Goal: Communication & Community: Connect with others

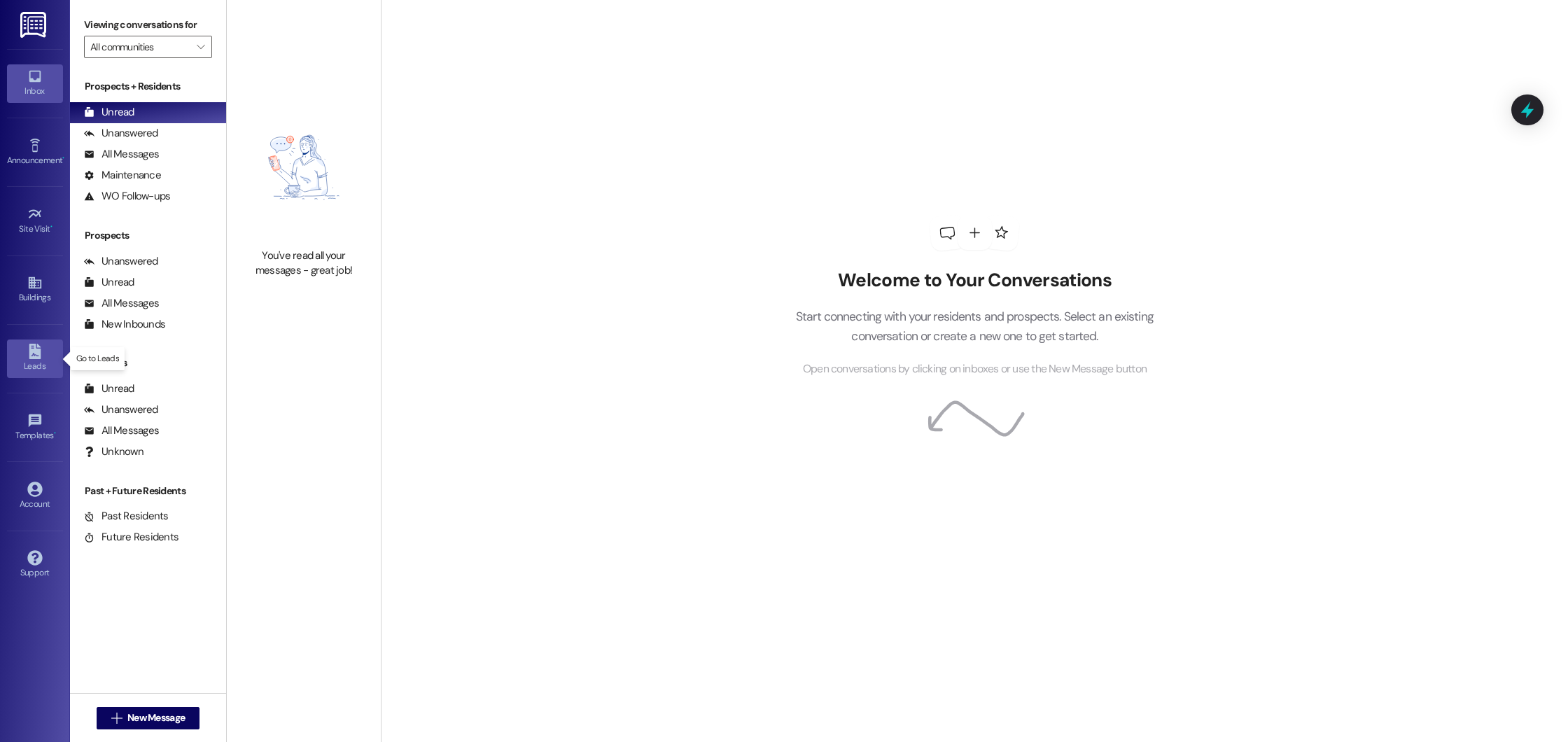
click at [17, 363] on div "Leads" at bounding box center [35, 365] width 70 height 14
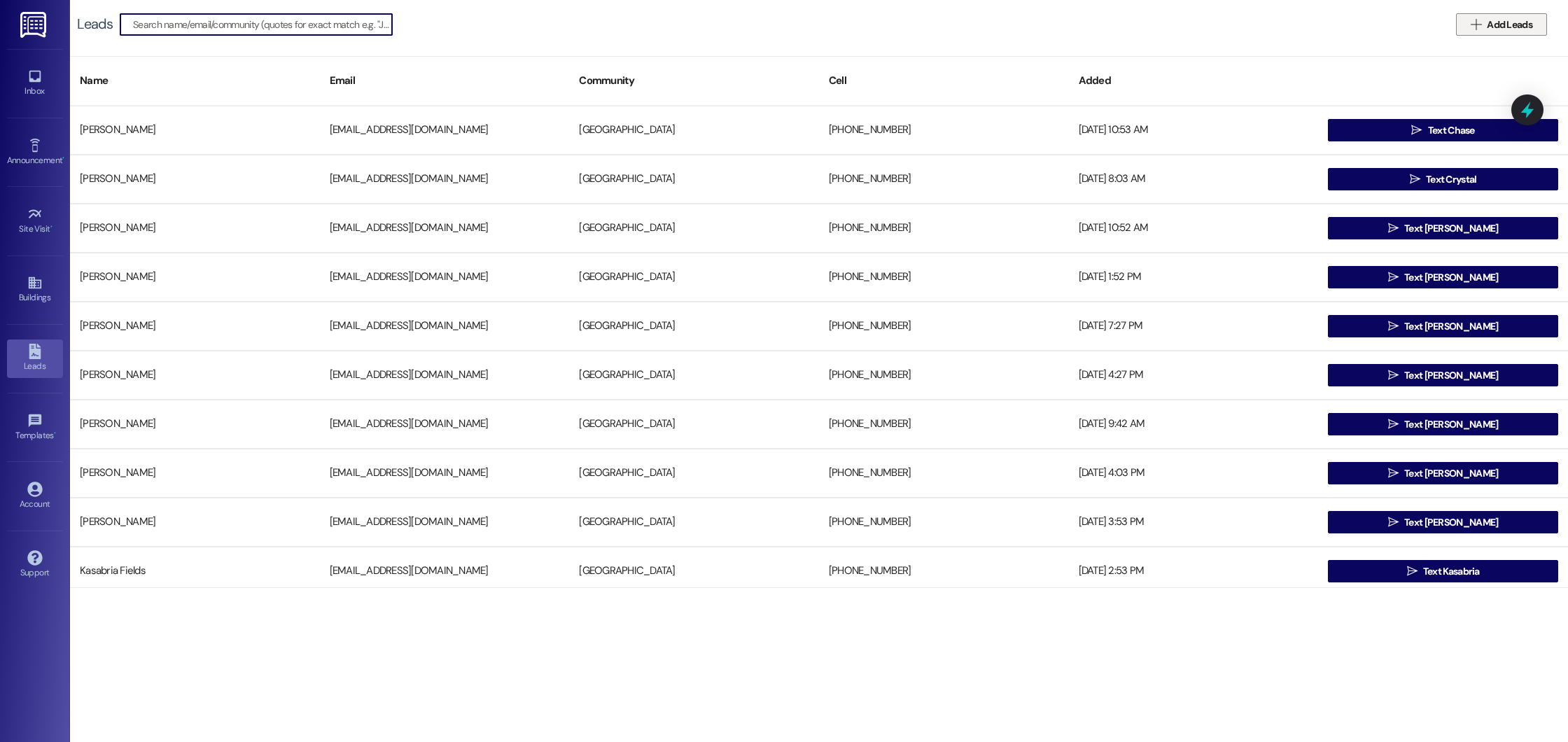
click at [1482, 19] on span " Add Leads" at bounding box center [1502, 25] width 68 height 15
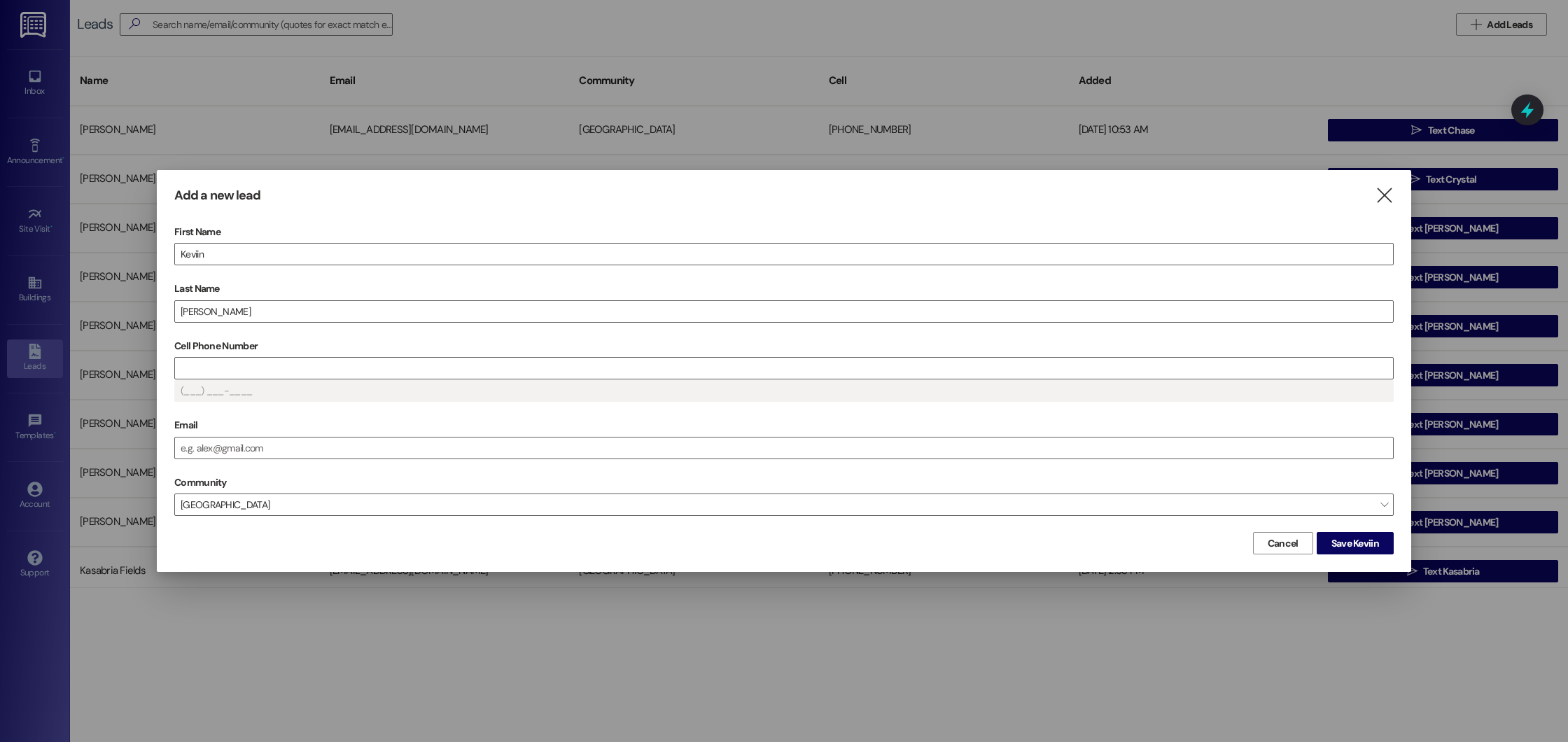
click at [358, 354] on label "Cell Phone Number" at bounding box center [784, 346] width 1220 height 22
click at [358, 358] on input "Cell Phone Number" at bounding box center [784, 368] width 1218 height 21
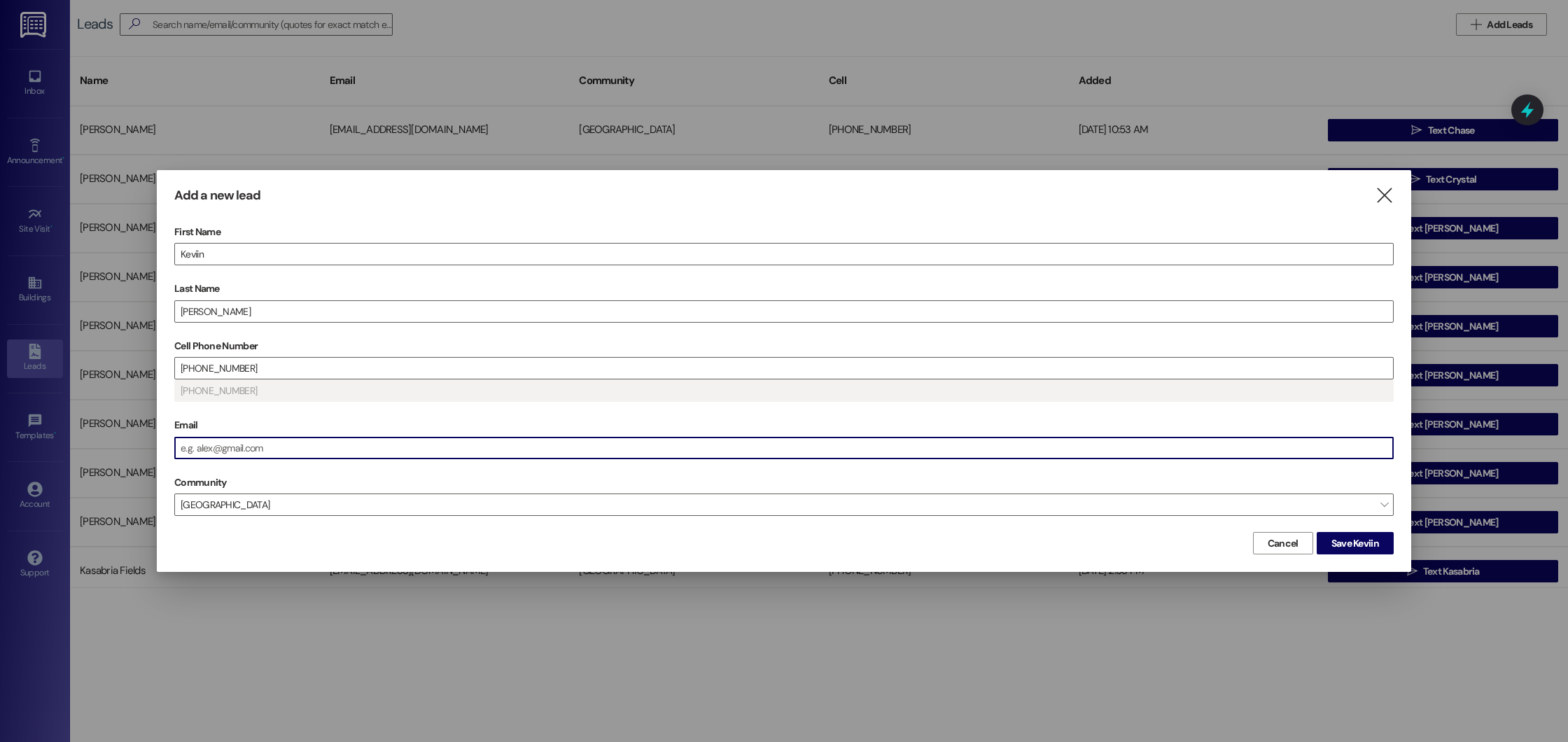
click at [453, 445] on input "Email" at bounding box center [784, 448] width 1218 height 21
click at [200, 254] on input "Keviin" at bounding box center [784, 254] width 1218 height 21
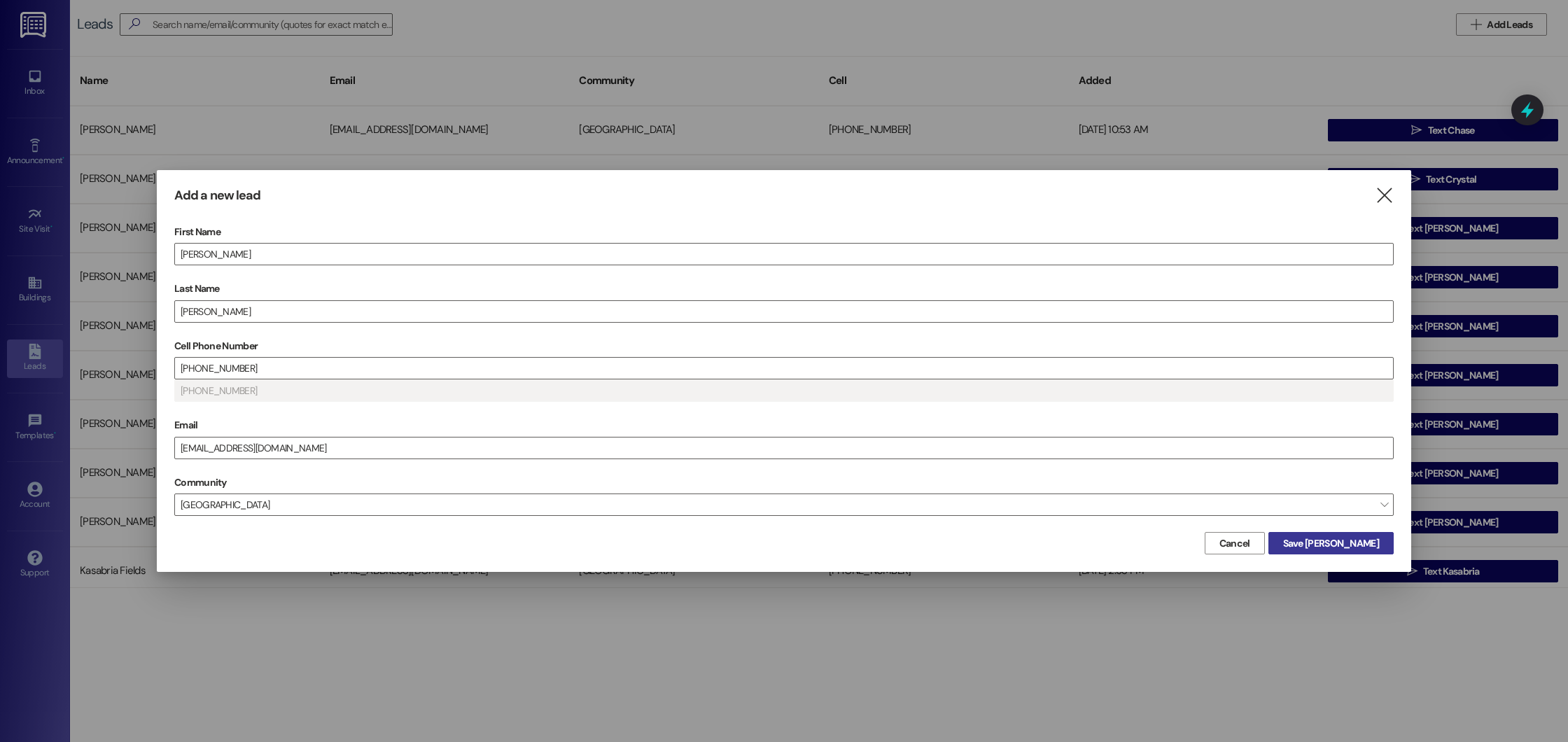
click at [1367, 534] on button "Save [PERSON_NAME]" at bounding box center [1331, 543] width 125 height 23
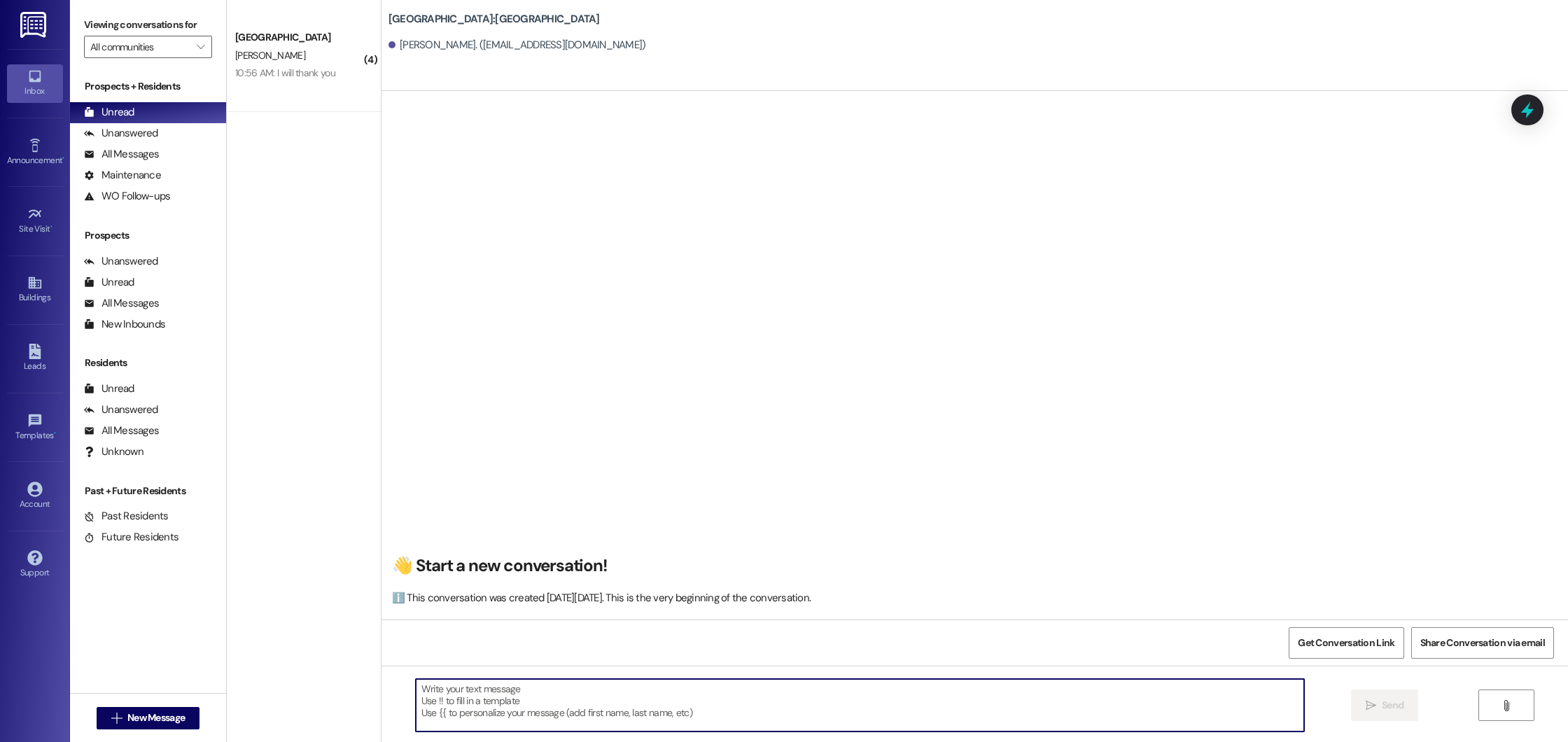
click at [543, 689] on textarea at bounding box center [860, 705] width 889 height 53
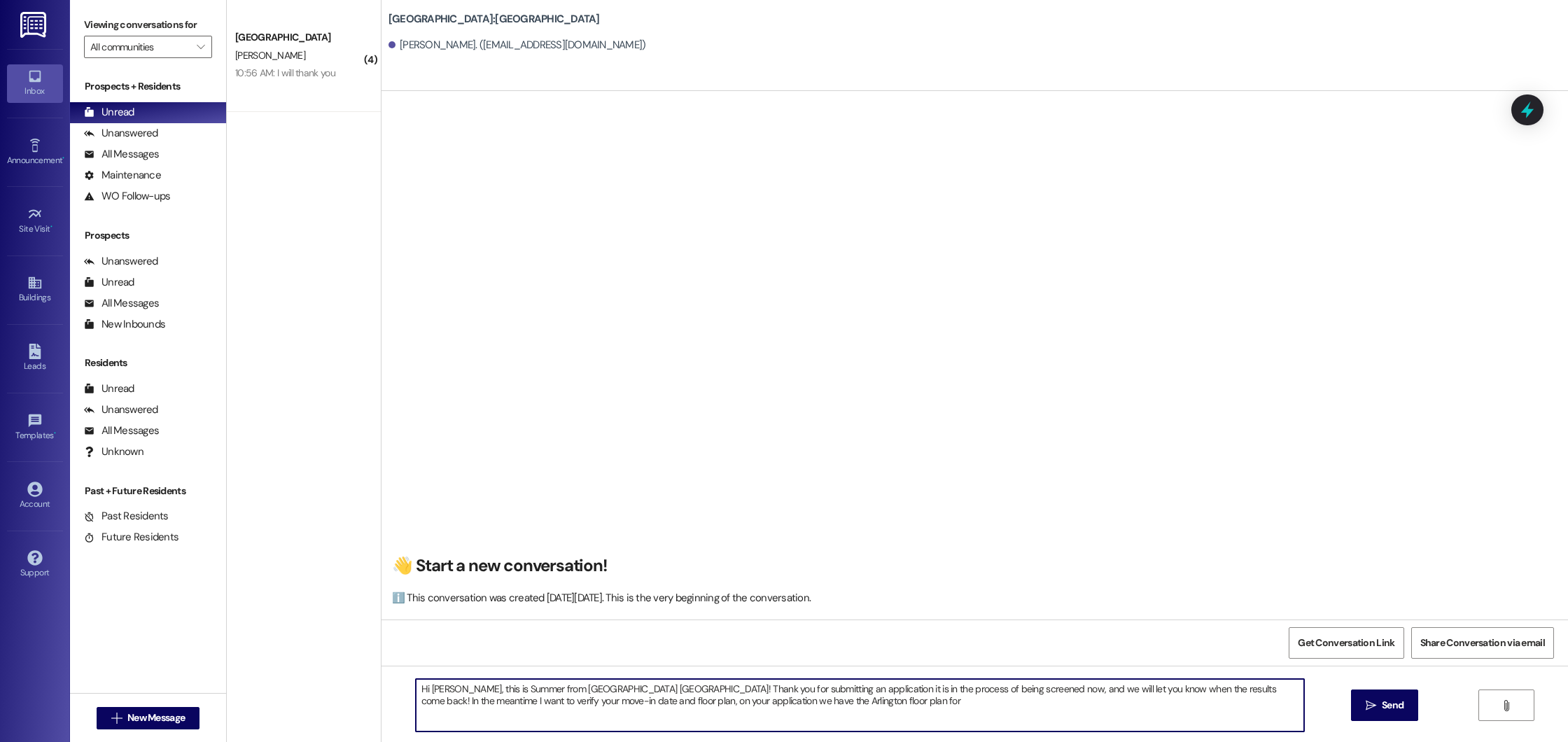
type textarea "Hi [PERSON_NAME], this is Summer from [GEOGRAPHIC_DATA] [GEOGRAPHIC_DATA]! Than…"
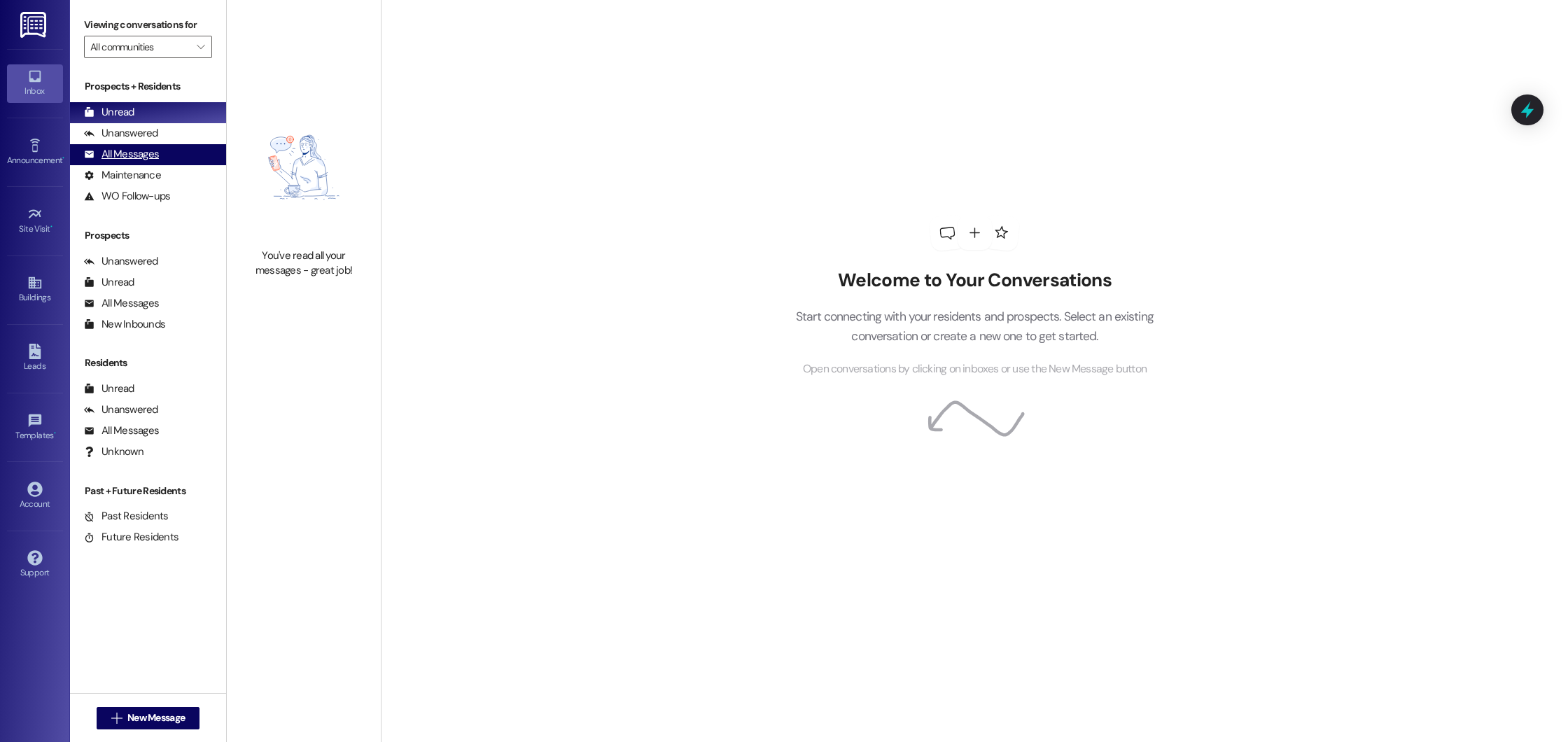
click at [118, 149] on div "All Messages" at bounding box center [122, 155] width 75 height 15
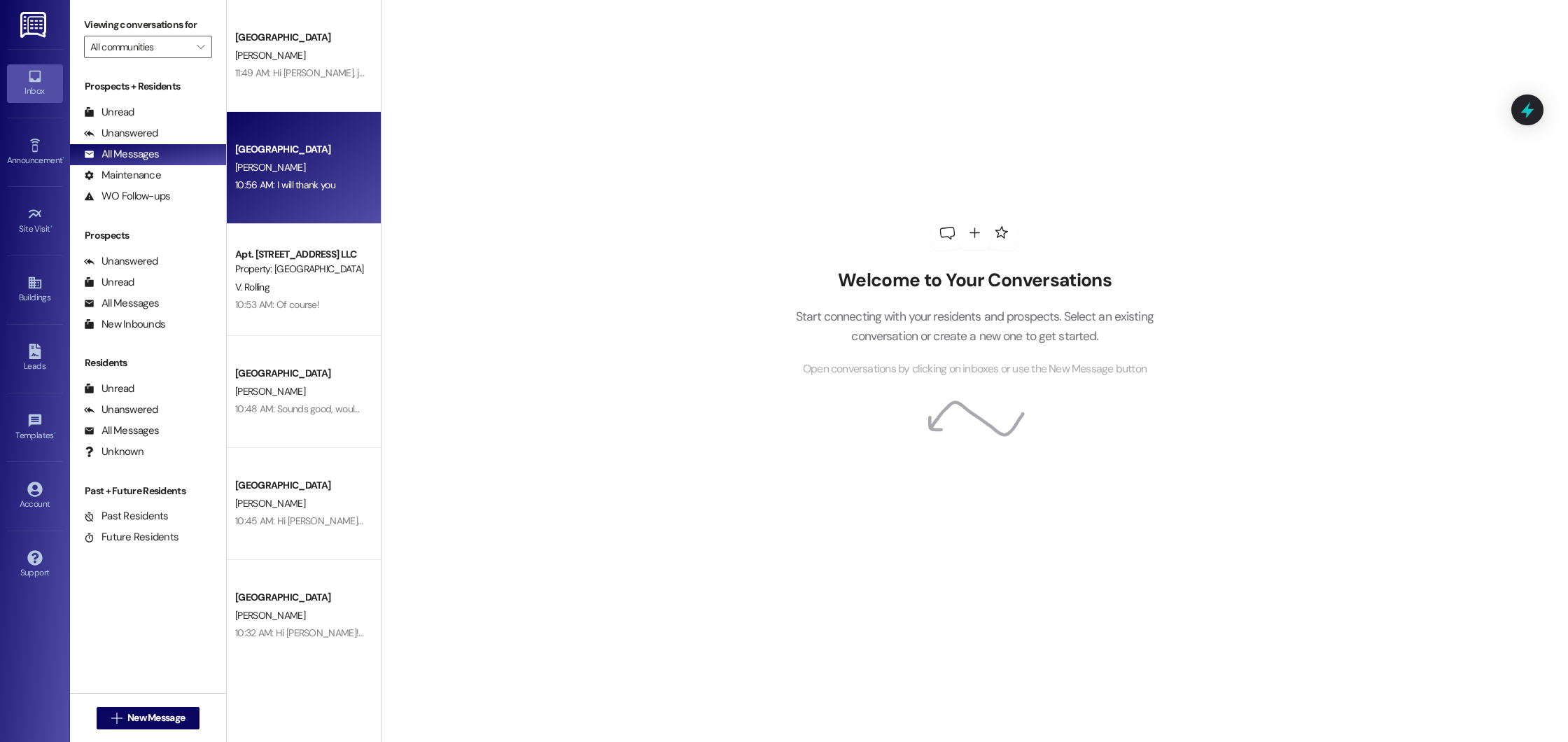
click at [324, 155] on div "[GEOGRAPHIC_DATA]" at bounding box center [299, 149] width 130 height 15
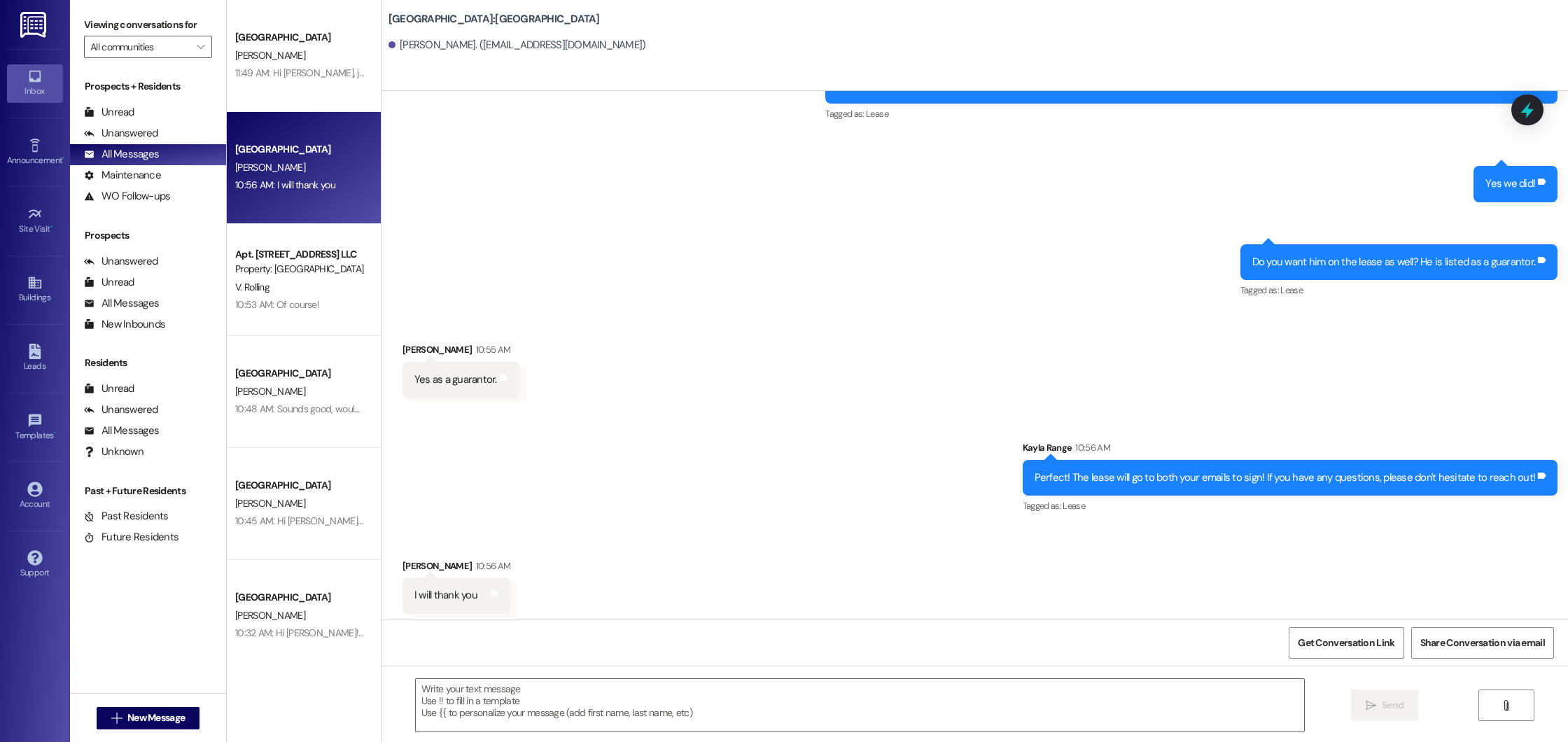
scroll to position [1353, 0]
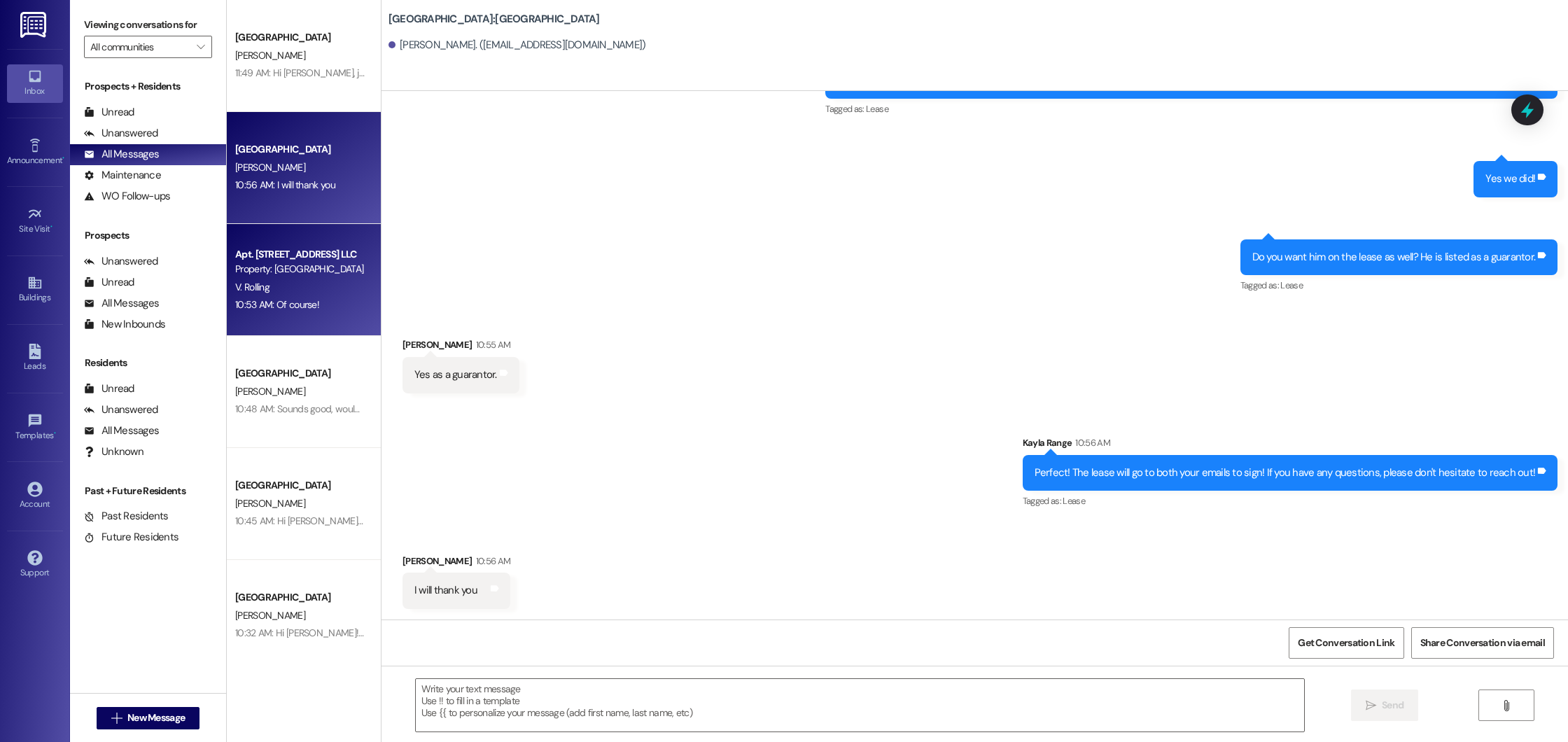
click at [332, 275] on div "Property: Beacon Place Northport" at bounding box center [299, 269] width 130 height 15
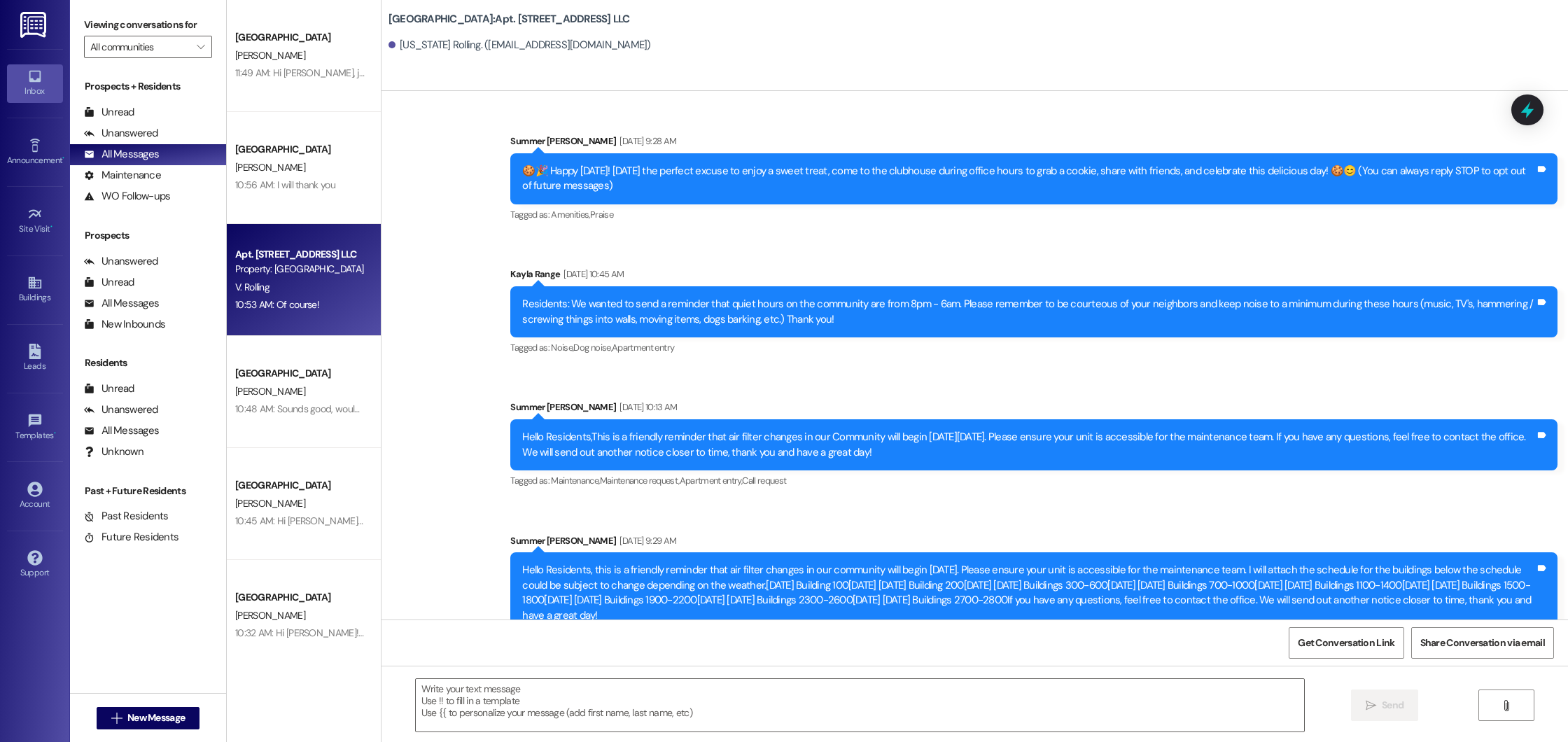
scroll to position [25023, 0]
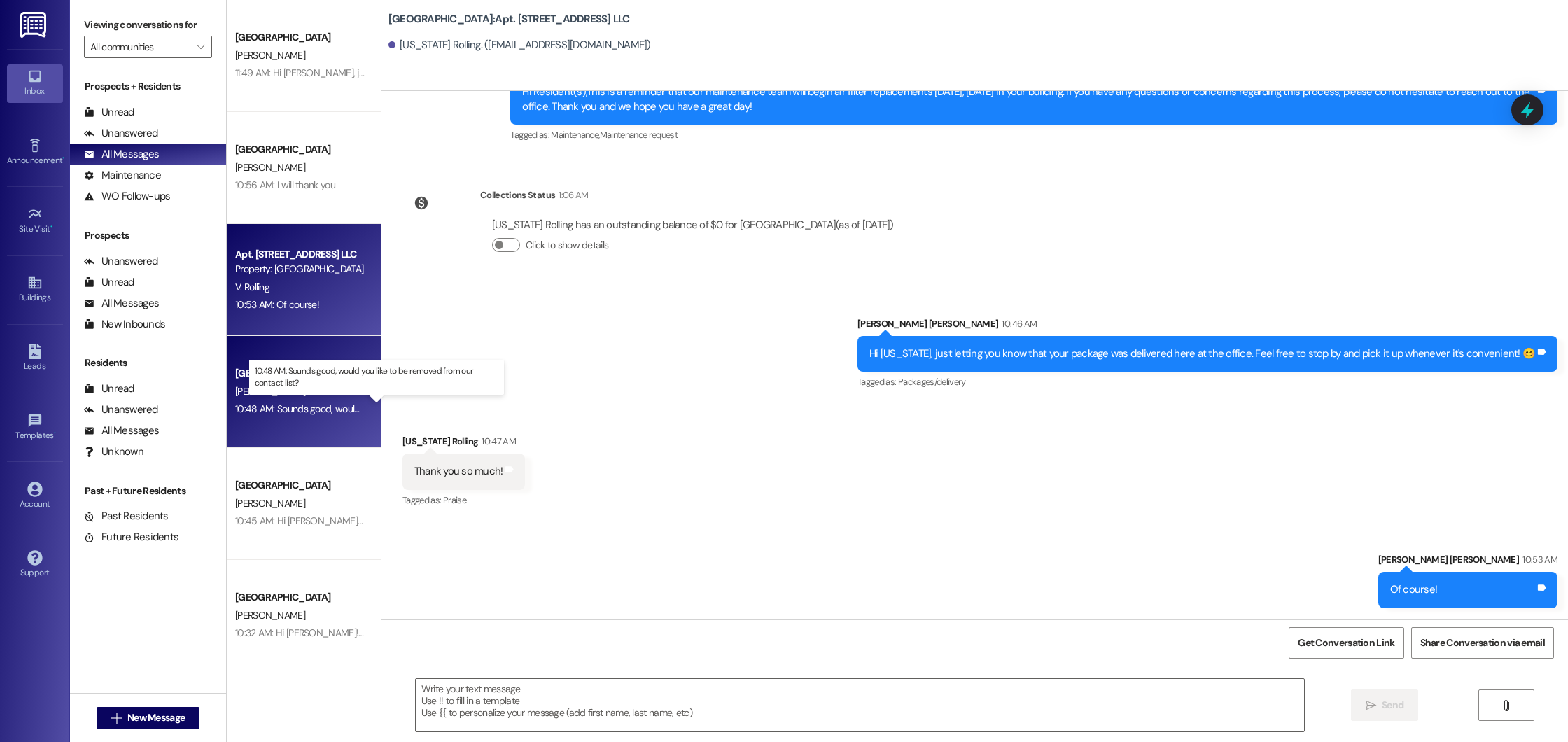
click at [296, 403] on div "10:48 AM: Sounds good, would you like to be removed from our contact list? 10:4…" at bounding box center [388, 408] width 307 height 13
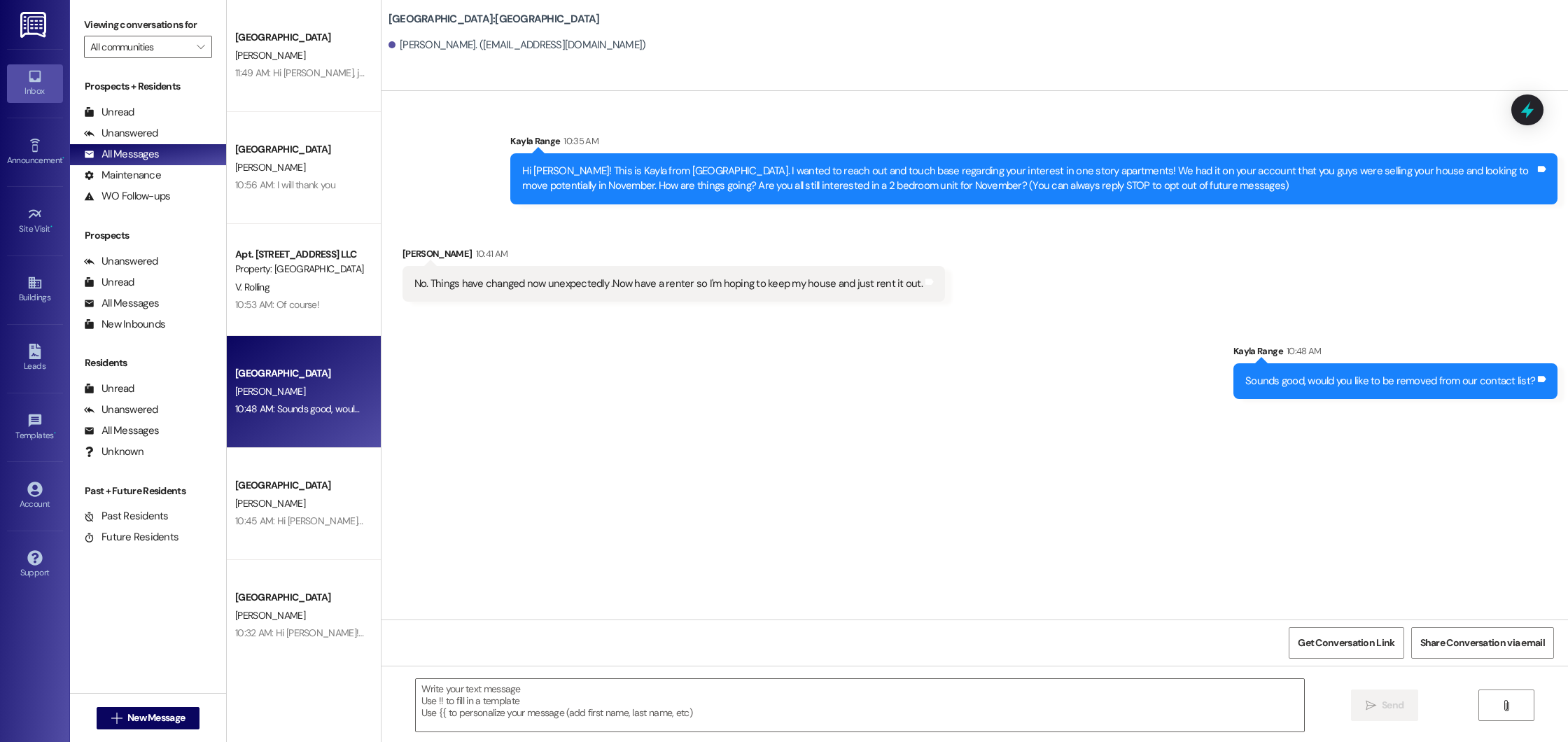
scroll to position [0, 0]
